Goal: Transaction & Acquisition: Book appointment/travel/reservation

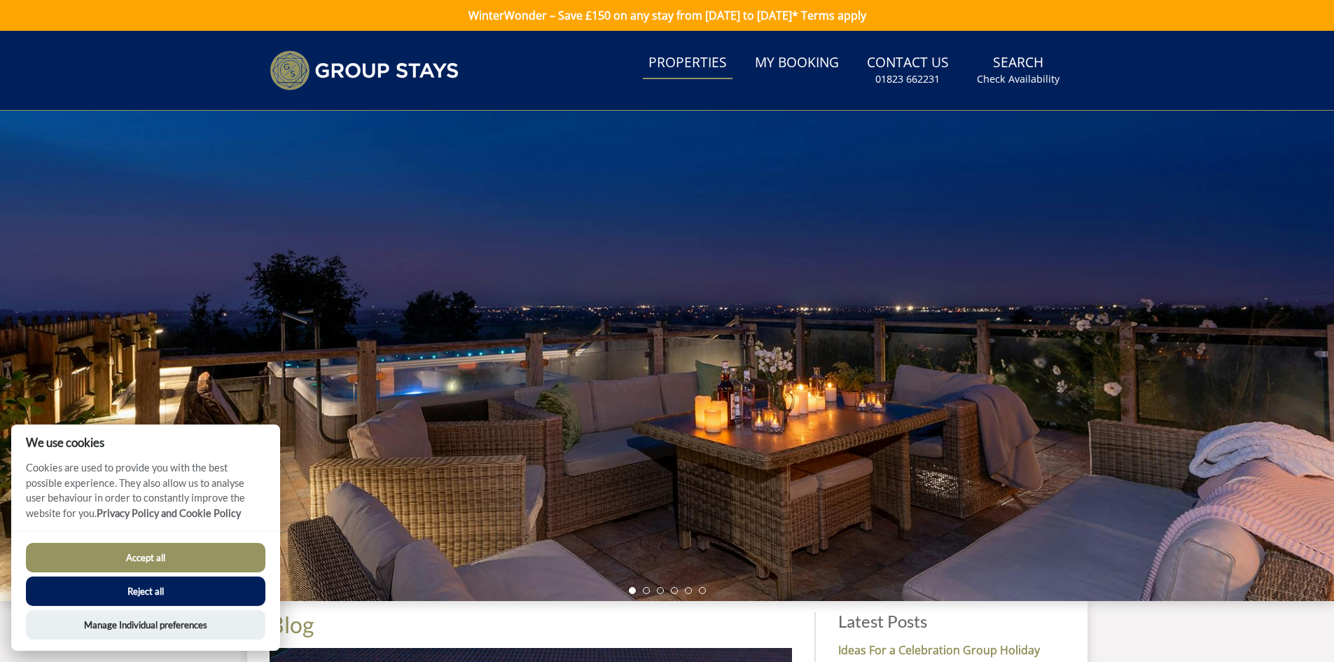
click at [685, 64] on link "Properties" at bounding box center [688, 64] width 90 height 32
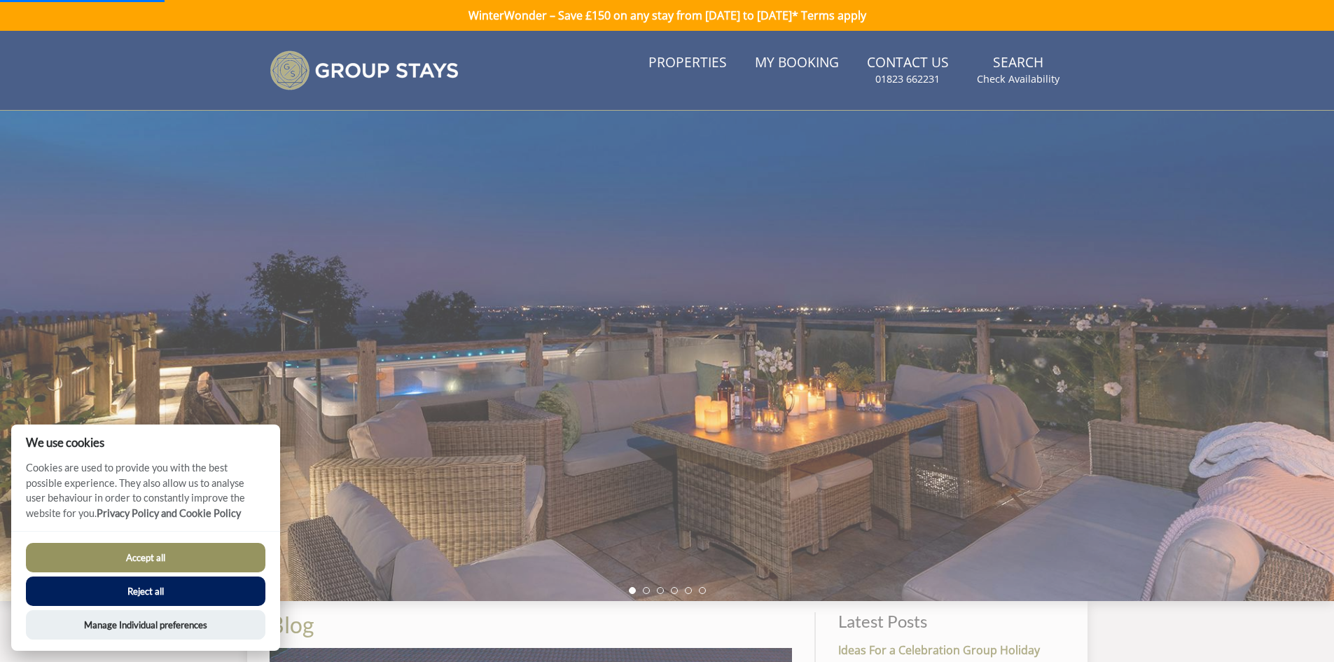
click at [175, 555] on button "Accept all" at bounding box center [146, 557] width 240 height 29
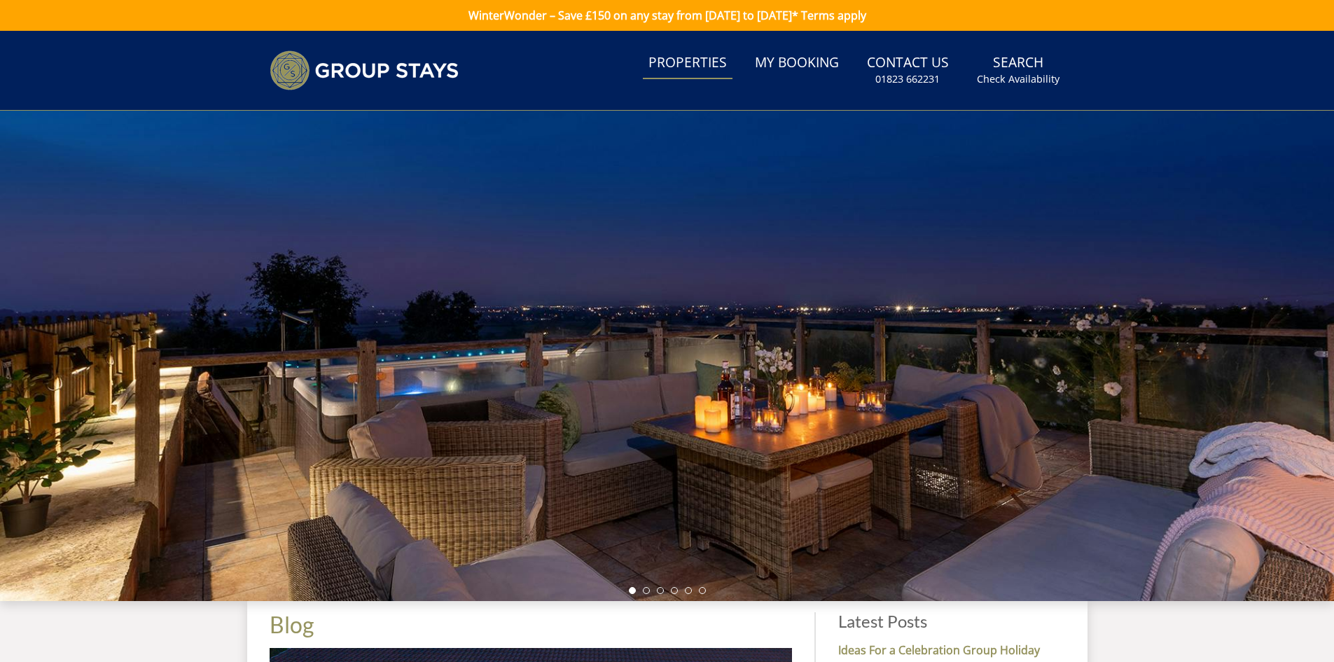
click at [696, 69] on link "Properties" at bounding box center [688, 64] width 90 height 32
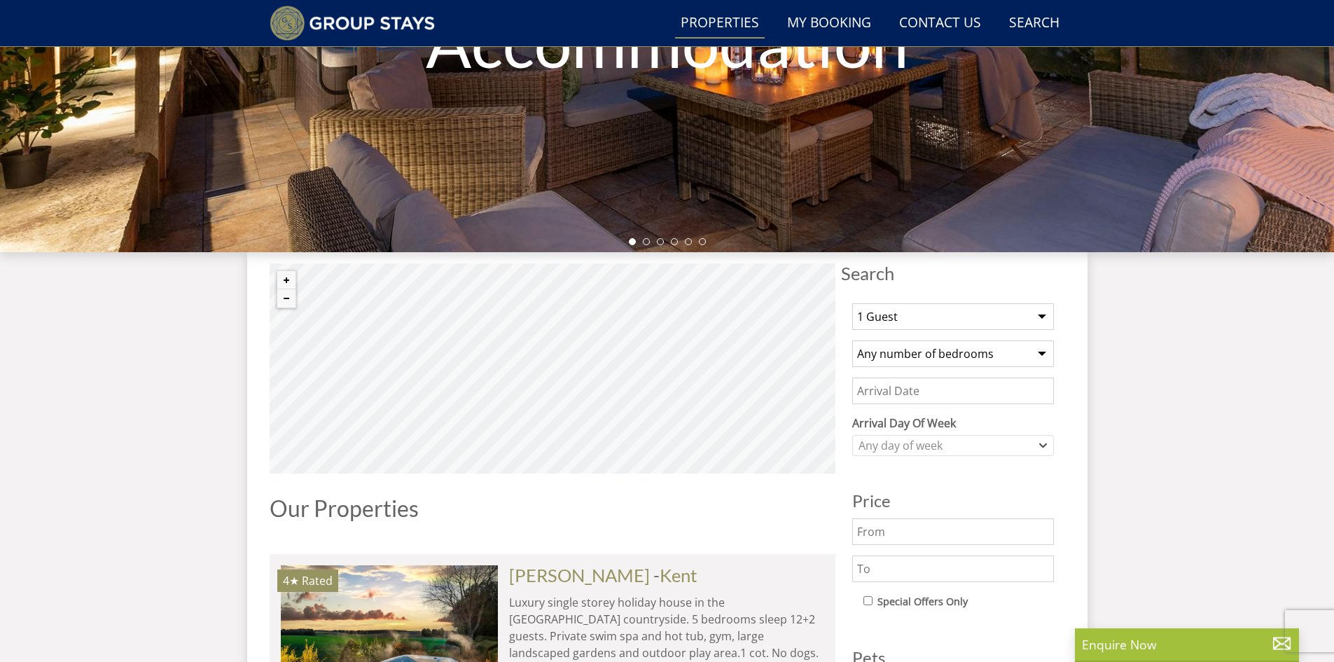
scroll to position [317, 0]
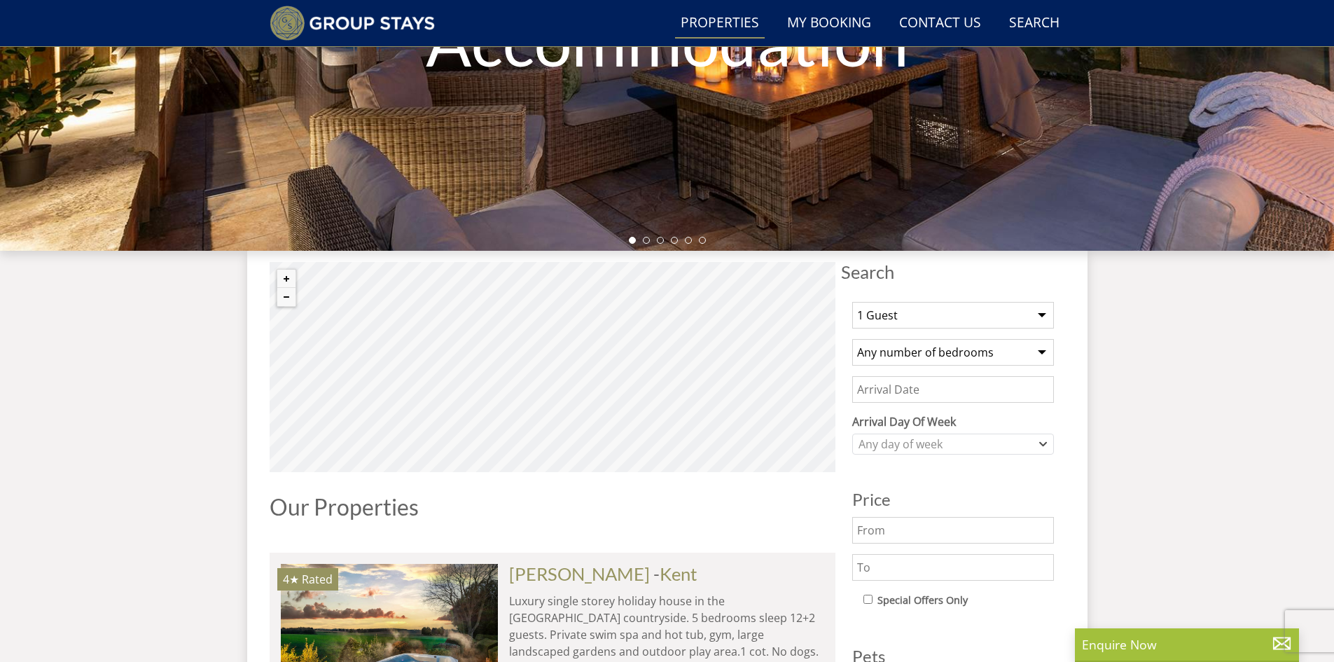
click at [1001, 313] on select "1 Guest 2 Guests 3 Guests 4 Guests 5 Guests 6 Guests 7 Guests 8 Guests 9 Guests…" at bounding box center [953, 315] width 202 height 27
select select "14"
click at [852, 302] on select "1 Guest 2 Guests 3 Guests 4 Guests 5 Guests 6 Guests 7 Guests 8 Guests 9 Guests…" at bounding box center [953, 315] width 202 height 27
click at [1023, 358] on select "Any number of bedrooms 4 Bedrooms 5 Bedrooms 6 Bedrooms 7 Bedrooms 8 Bedrooms 9…" at bounding box center [953, 352] width 202 height 27
select select "7"
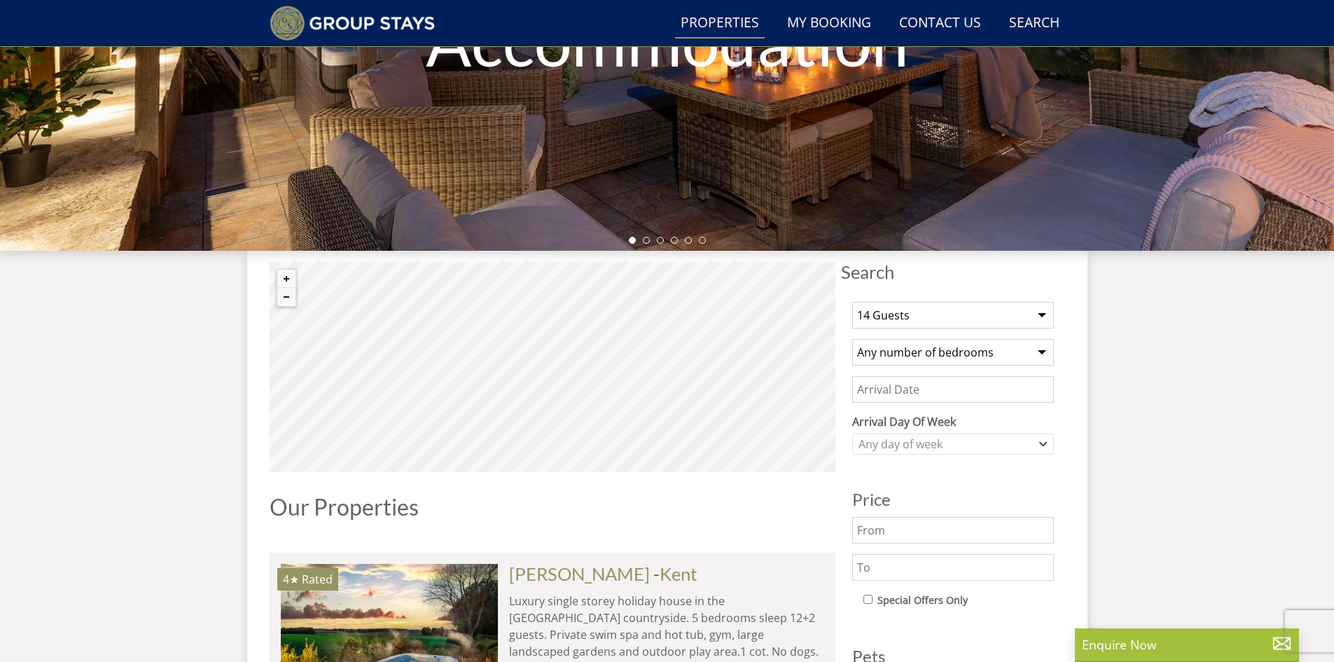
click at [852, 339] on select "Any number of bedrooms 4 Bedrooms 5 Bedrooms 6 Bedrooms 7 Bedrooms 8 Bedrooms 9…" at bounding box center [953, 352] width 202 height 27
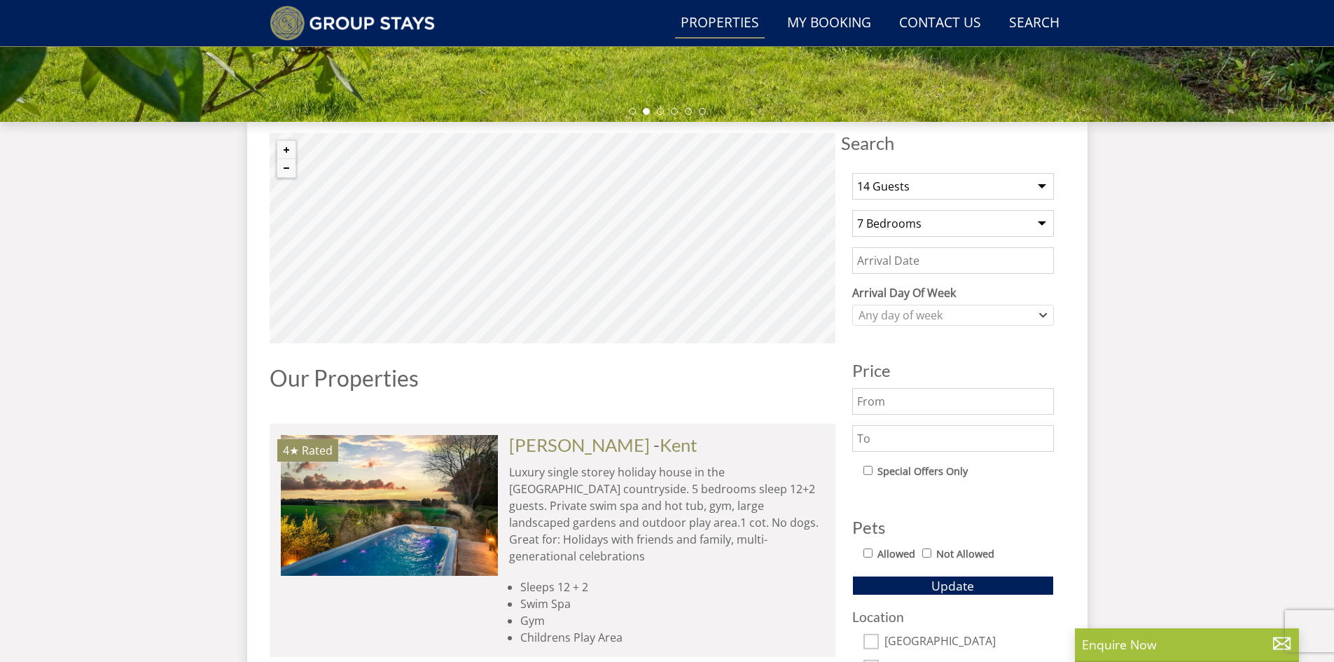
scroll to position [457, 0]
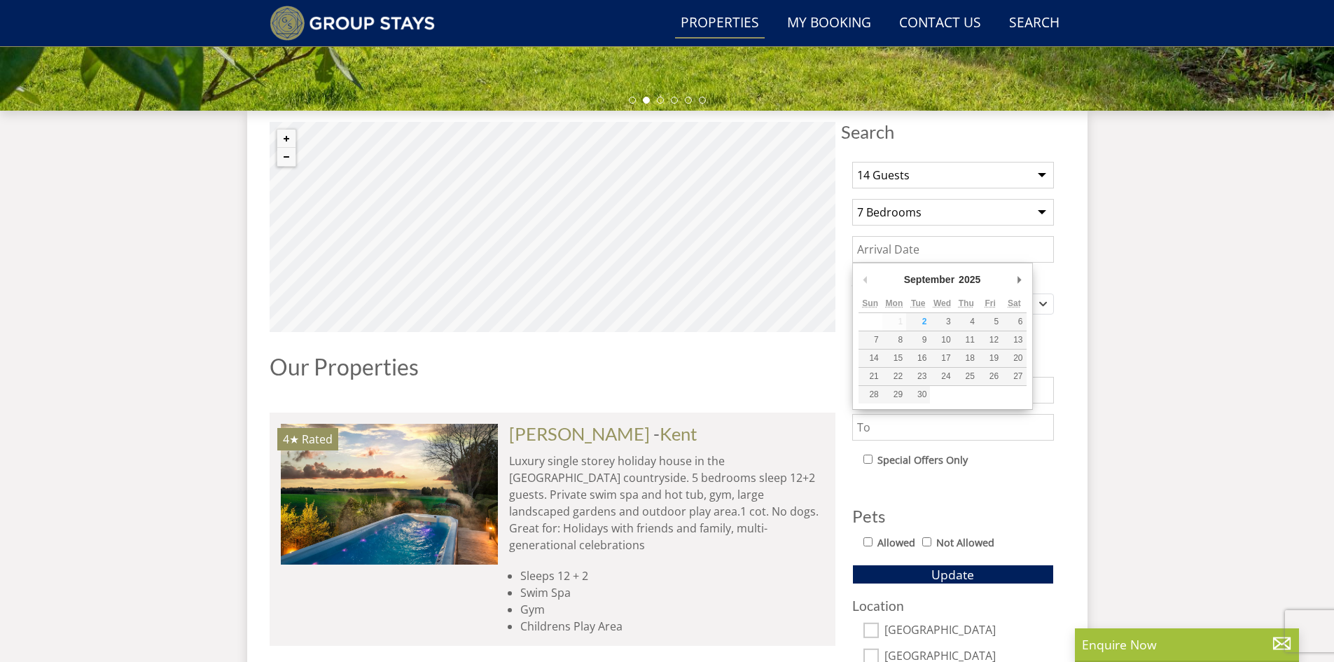
click at [972, 254] on input "Date" at bounding box center [953, 249] width 202 height 27
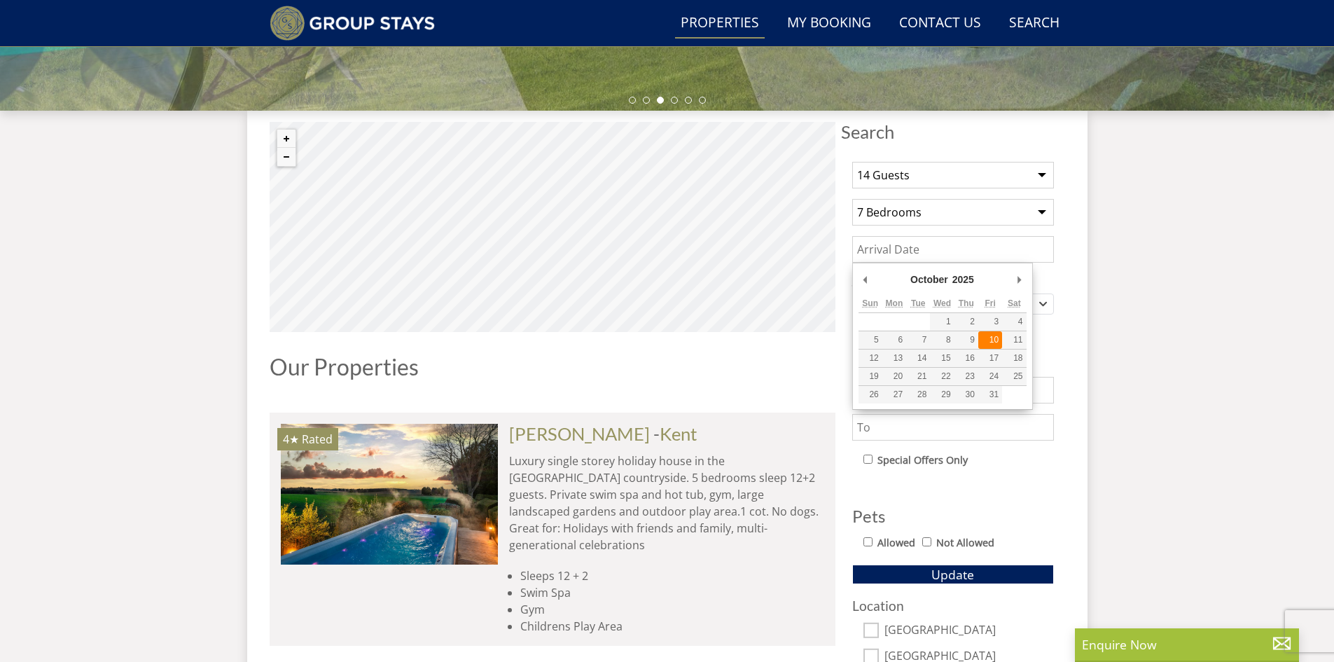
type input "[DATE]"
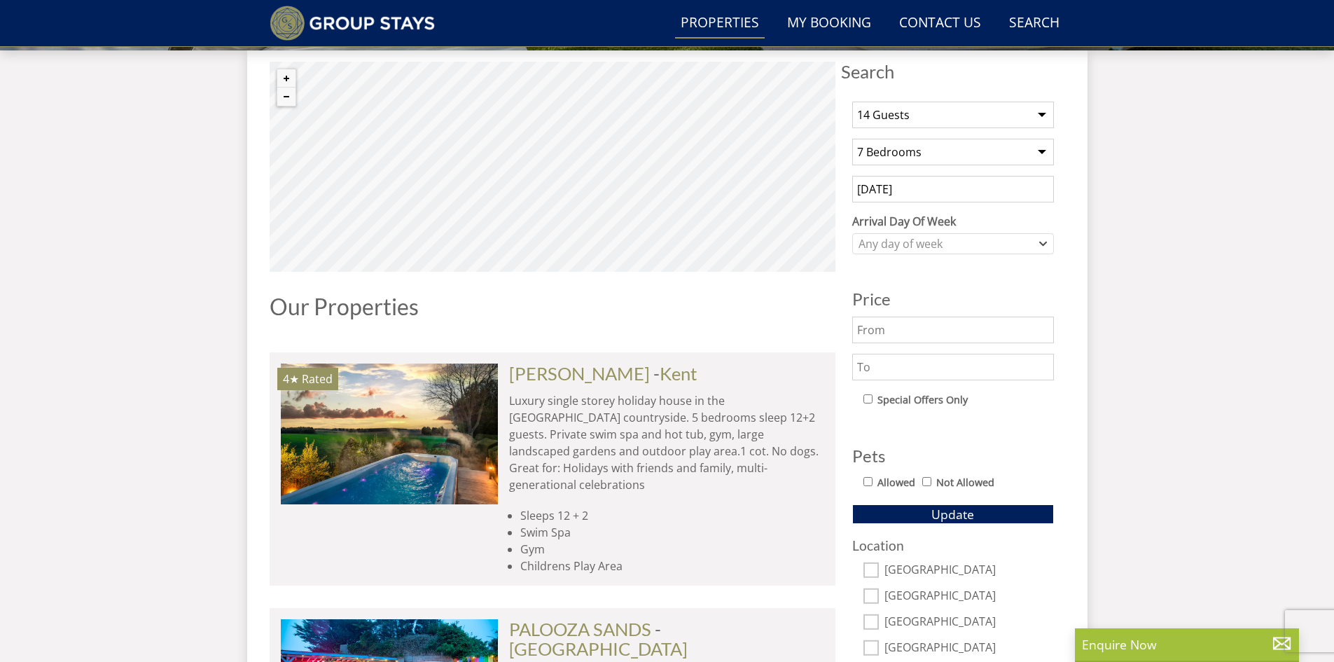
scroll to position [598, 0]
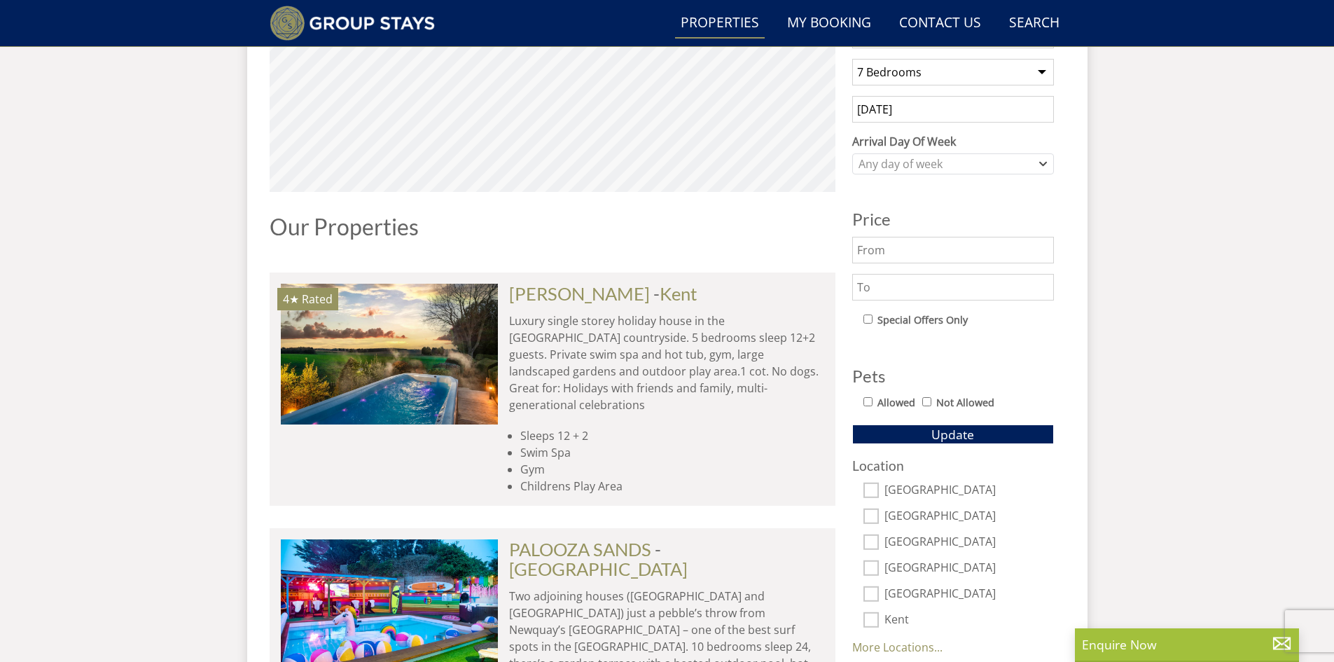
click at [869, 401] on input "Allowed" at bounding box center [868, 401] width 9 height 9
checkbox input "true"
click at [936, 433] on span "Update" at bounding box center [953, 434] width 43 height 17
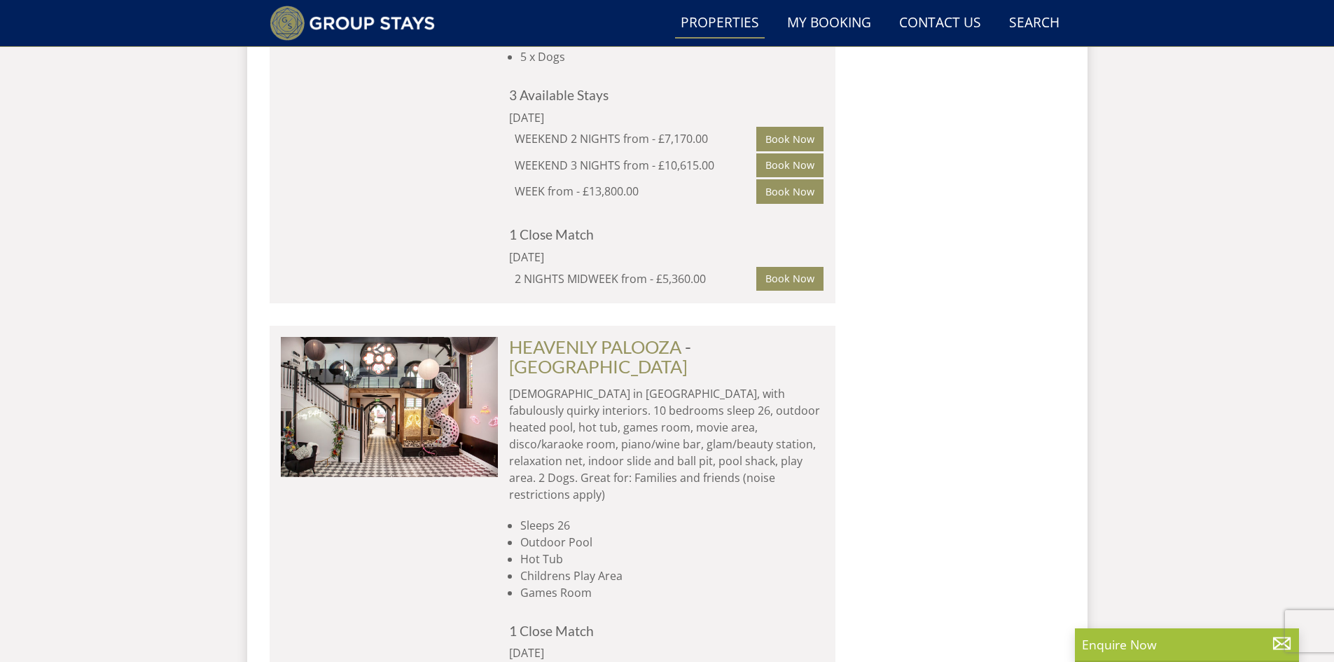
scroll to position [2629, 0]
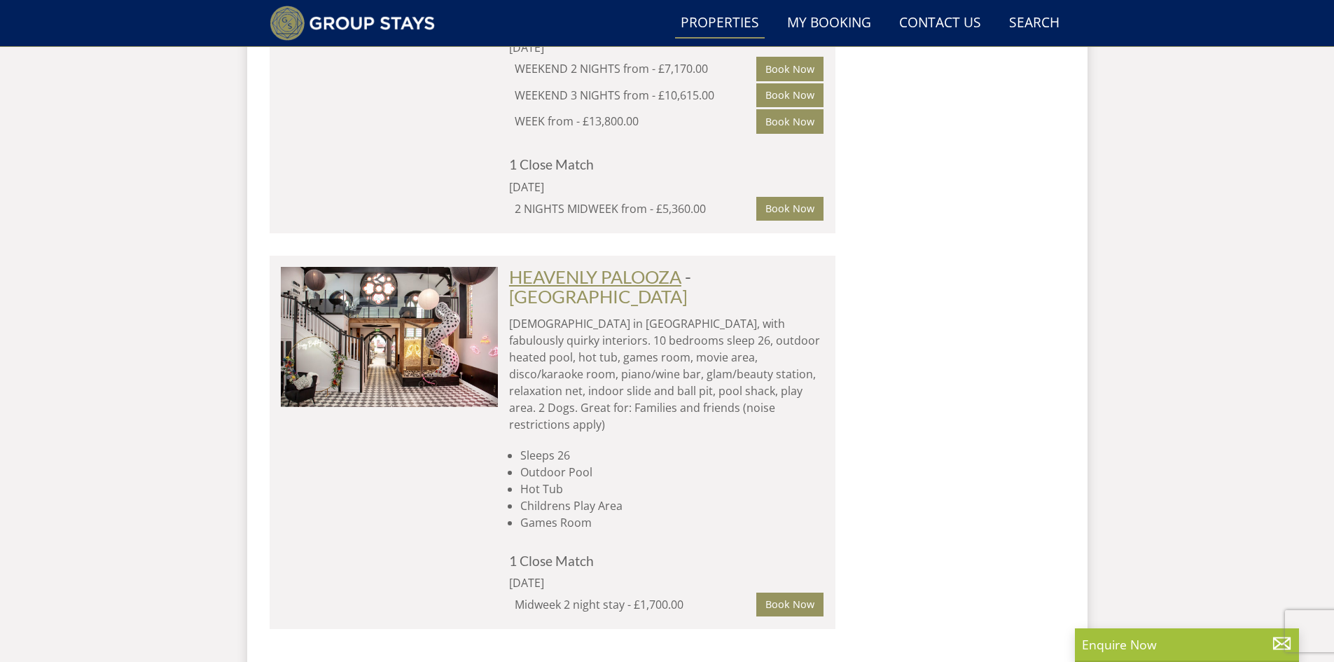
click at [541, 266] on link "HEAVENLY PALOOZA" at bounding box center [595, 276] width 172 height 21
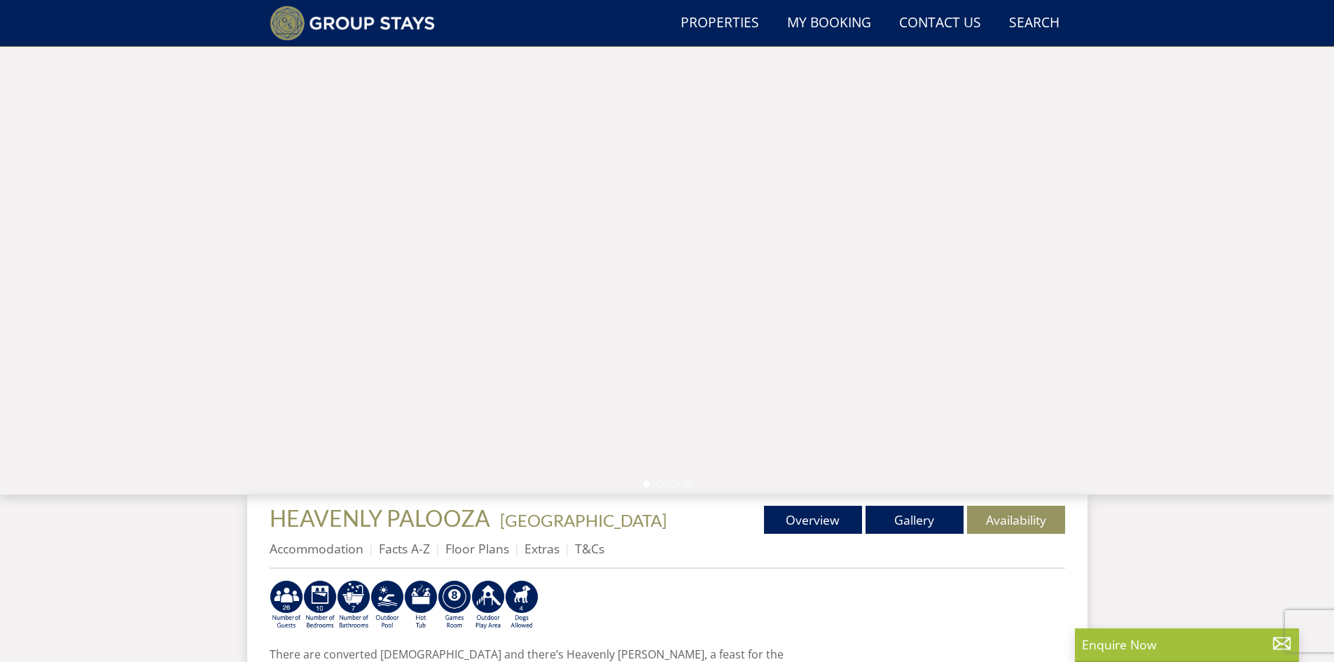
scroll to position [107, 0]
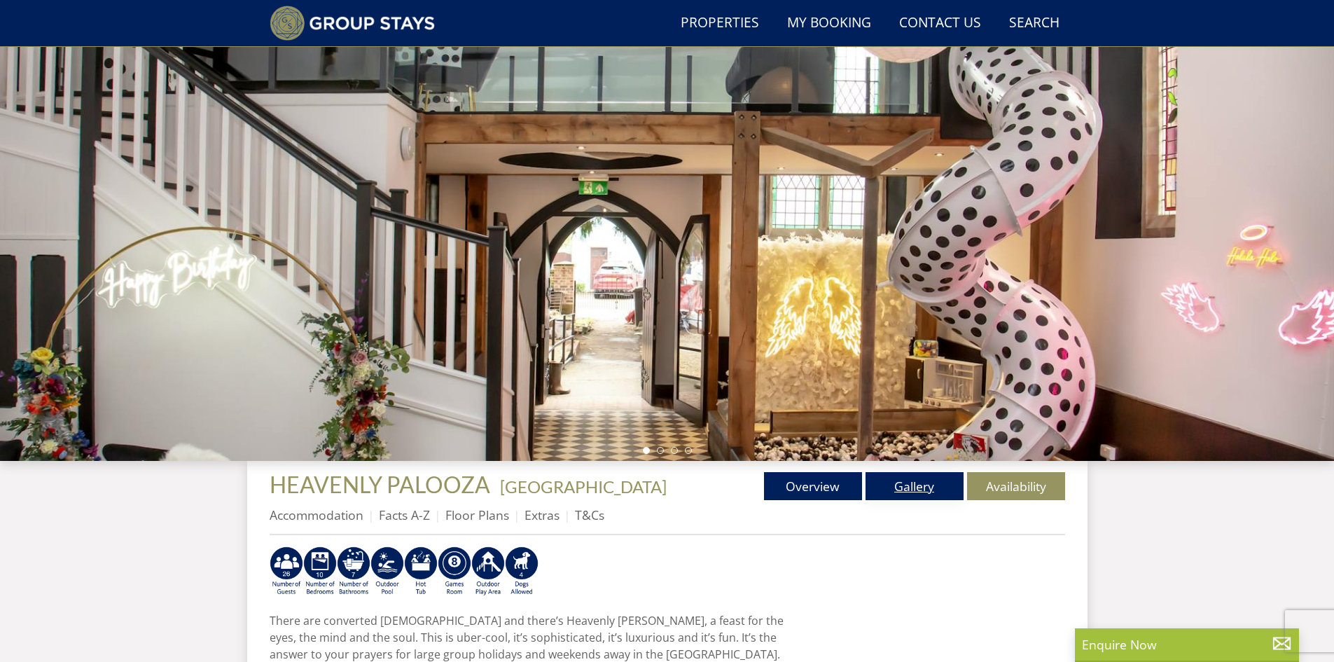
click at [899, 486] on link "Gallery" at bounding box center [915, 486] width 98 height 28
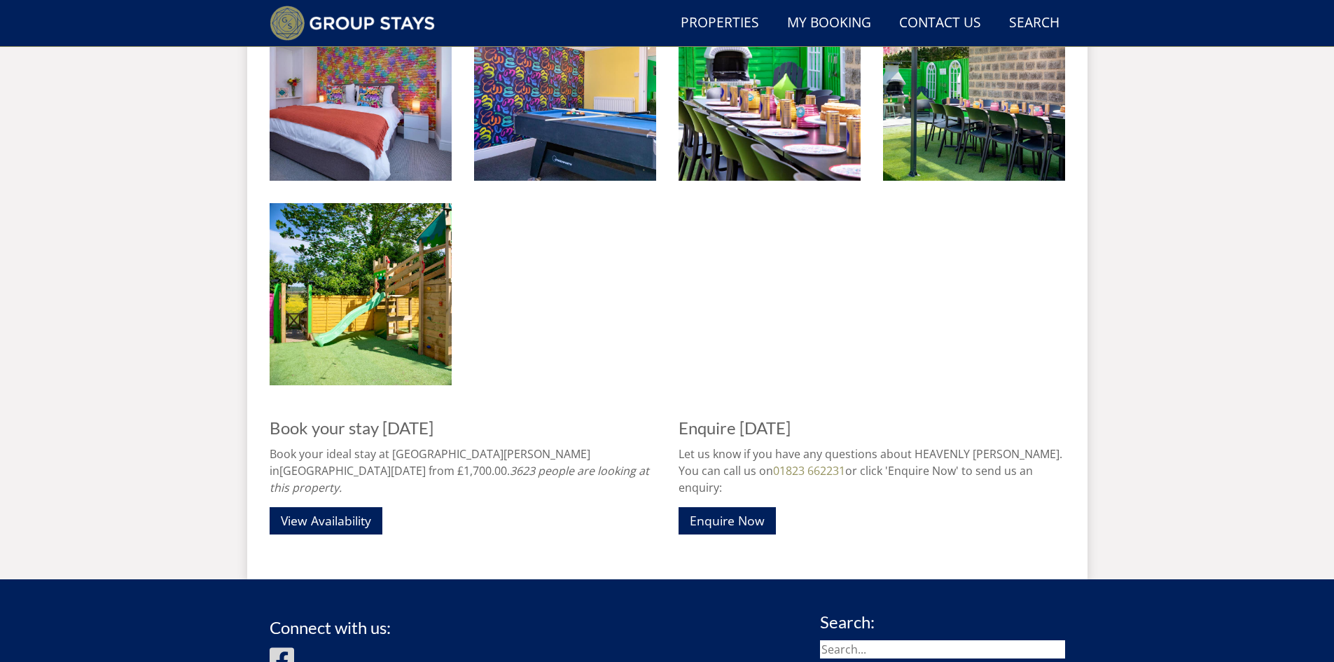
scroll to position [2292, 0]
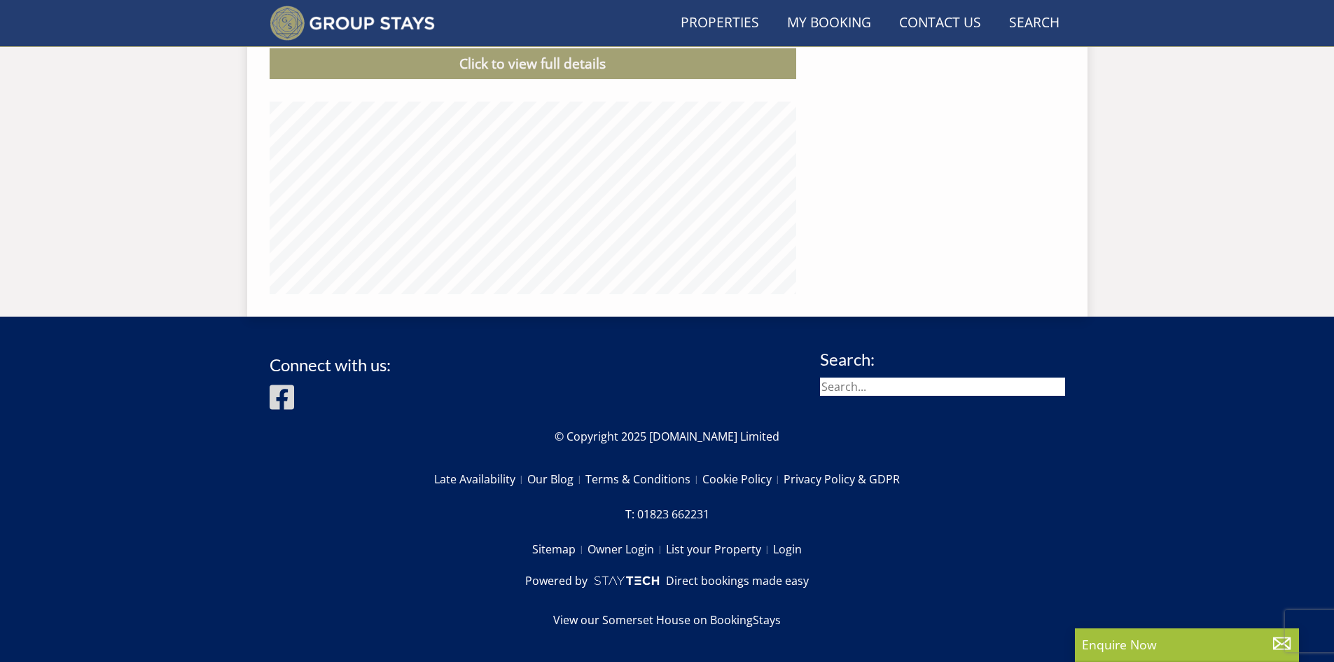
scroll to position [107, 0]
